Goal: Task Accomplishment & Management: Use online tool/utility

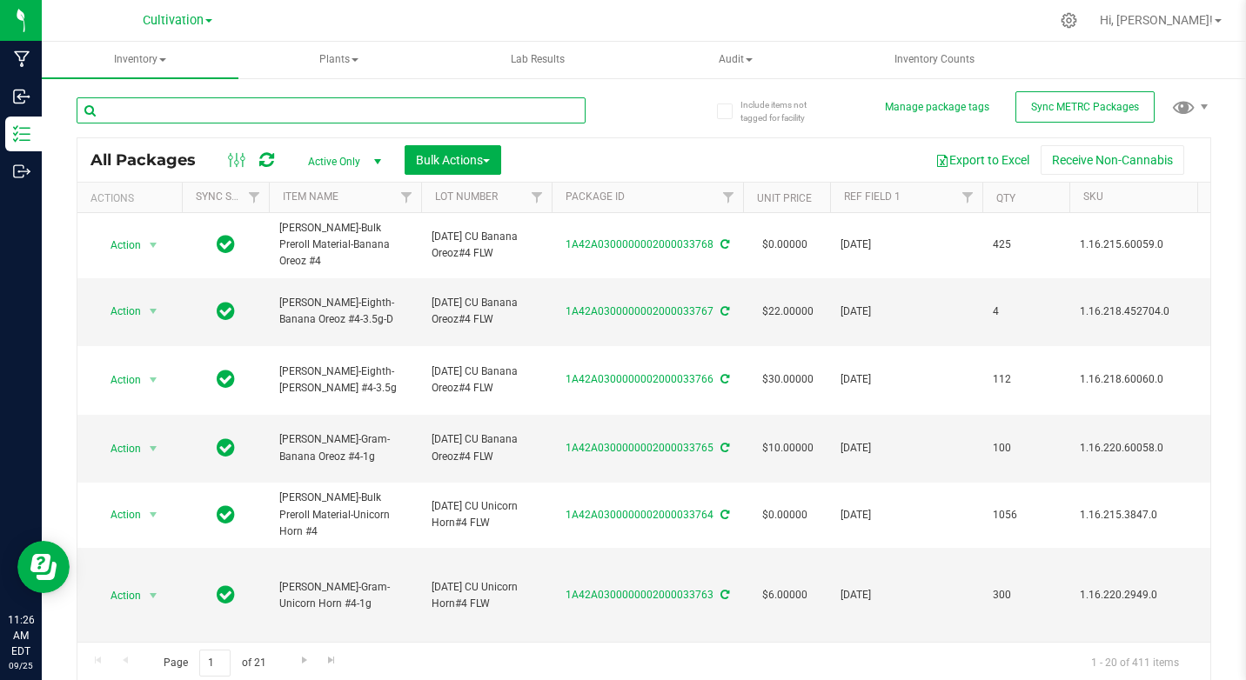
click at [144, 113] on input "text" at bounding box center [331, 110] width 509 height 26
type input "honey"
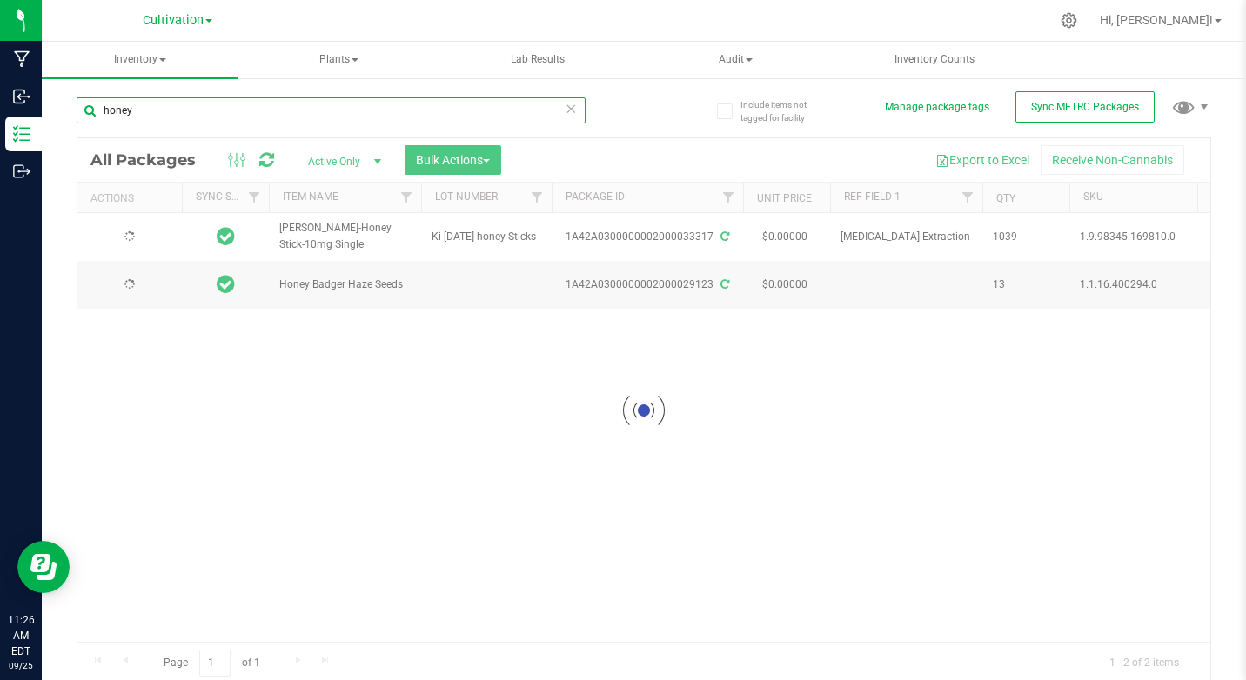
type input "[DATE]"
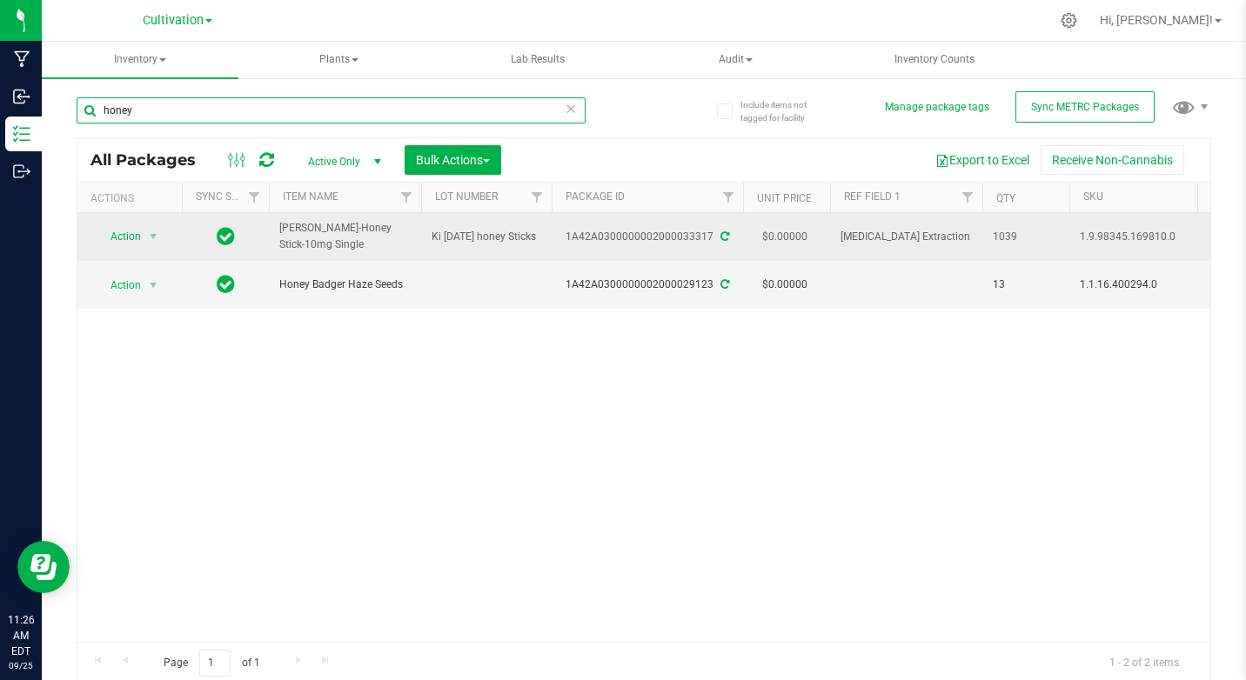
type input "honey"
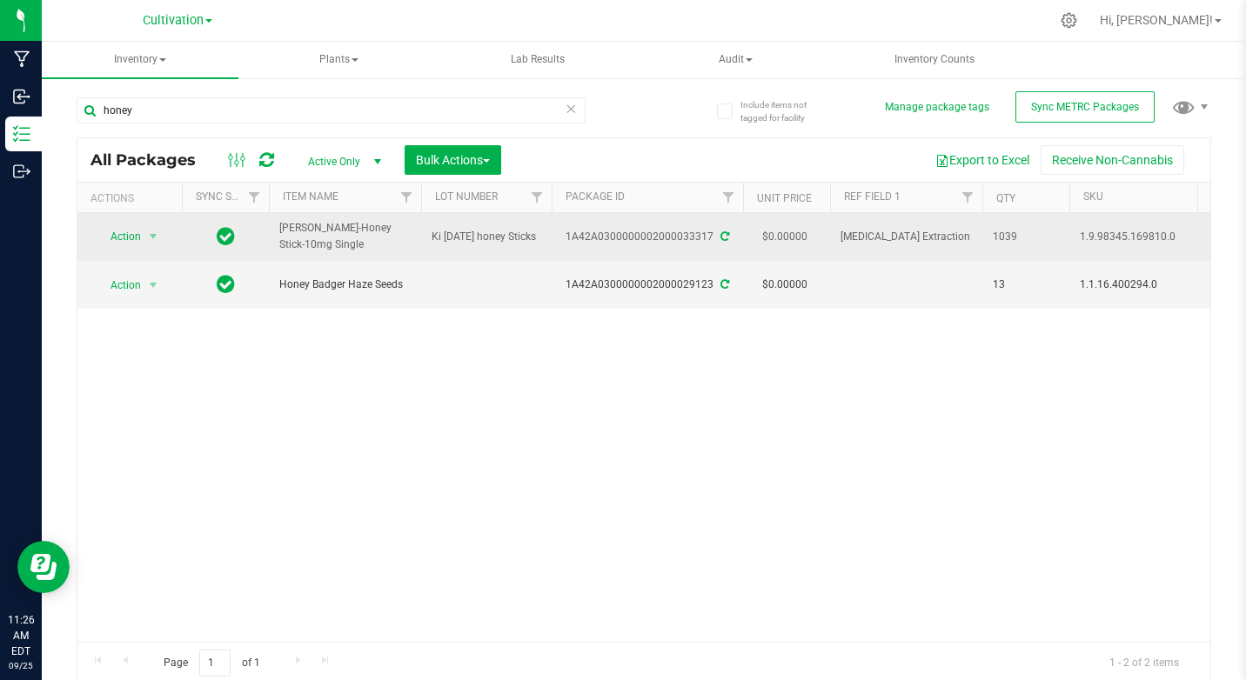
click at [365, 231] on span "[PERSON_NAME]-Honey Stick-10mg Single" at bounding box center [344, 236] width 131 height 33
drag, startPoint x: 365, startPoint y: 231, endPoint x: 333, endPoint y: 231, distance: 32.2
click at [333, 231] on span "[PERSON_NAME]-Honey Stick-10mg Single" at bounding box center [344, 236] width 131 height 33
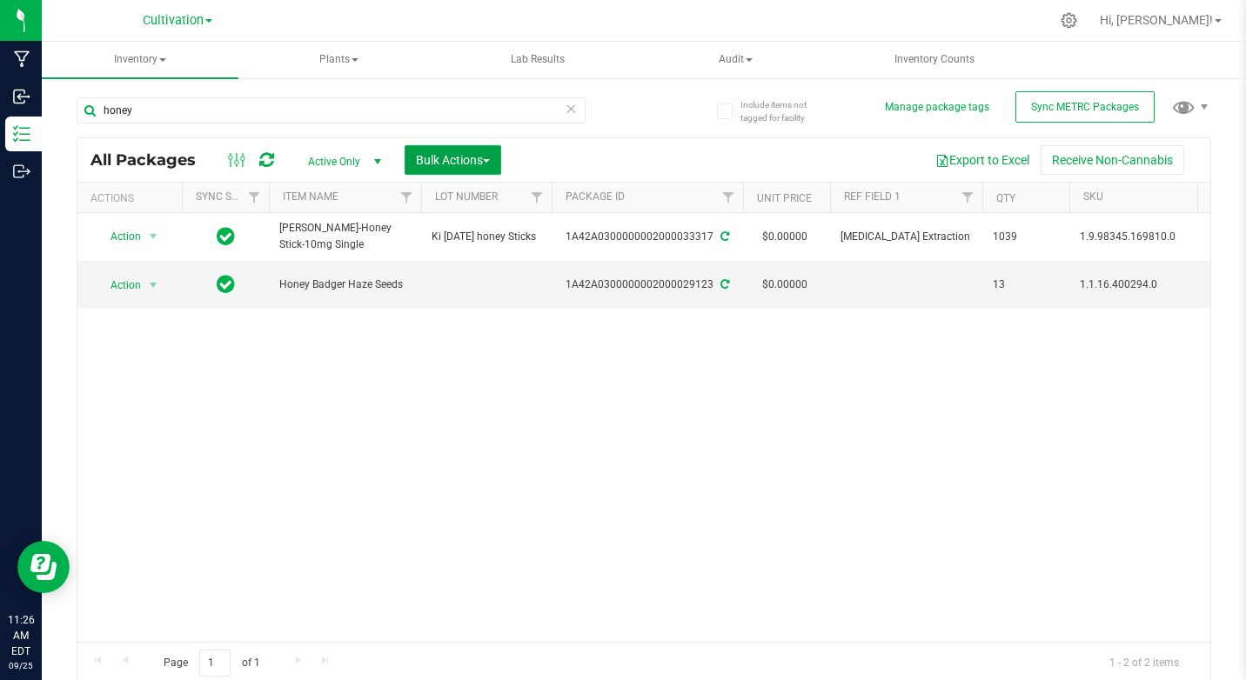
click at [425, 169] on button "Bulk Actions" at bounding box center [453, 160] width 97 height 30
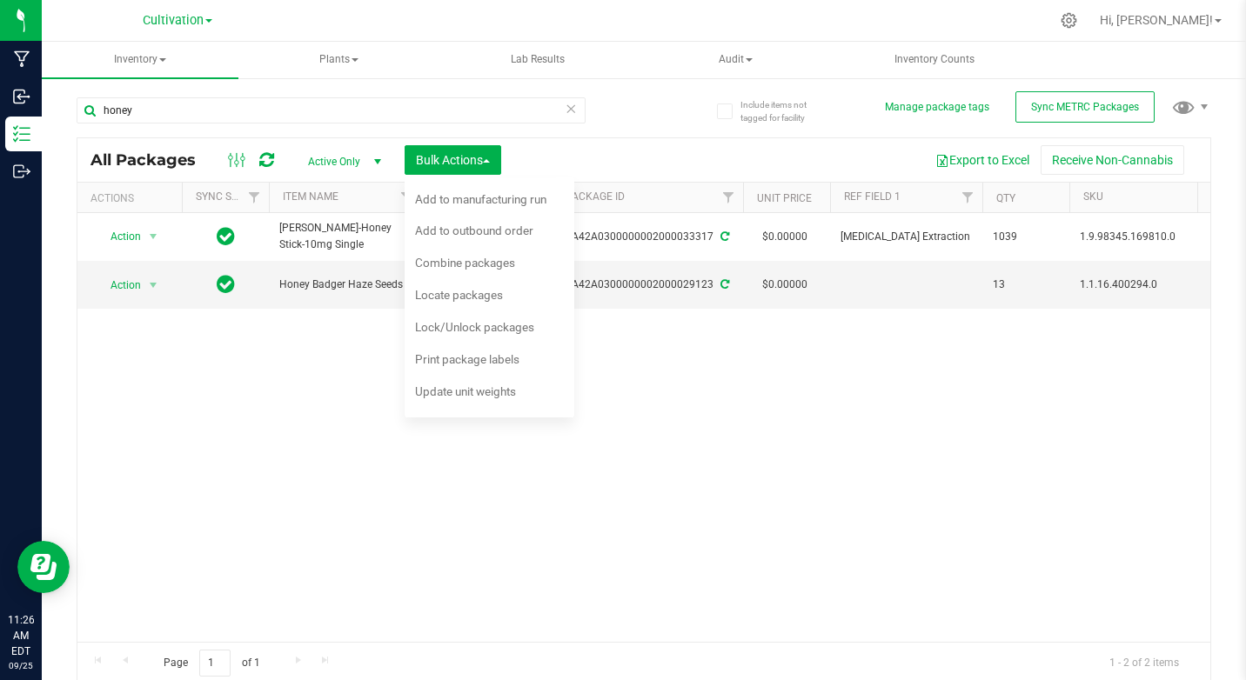
click at [346, 435] on div "Action Action Adjust qty Create package Edit attributes Global inventory Locate…" at bounding box center [643, 427] width 1133 height 429
click at [854, 524] on div "Action Action Adjust qty Create package Edit attributes Global inventory Locate…" at bounding box center [643, 427] width 1133 height 429
click at [817, 352] on div "Action Action Adjust qty Create package Edit attributes Global inventory Locate…" at bounding box center [643, 427] width 1133 height 429
click at [495, 166] on button "Bulk Actions" at bounding box center [453, 160] width 97 height 30
